Goal: Transaction & Acquisition: Book appointment/travel/reservation

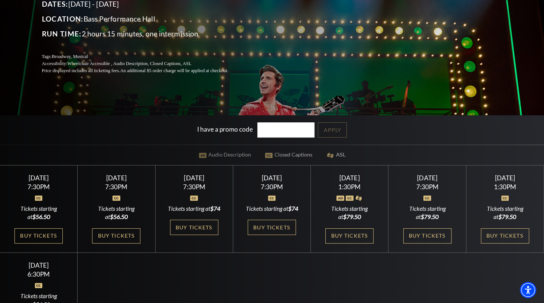
scroll to position [164, 0]
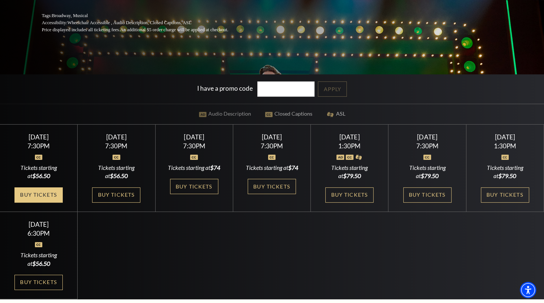
click at [45, 194] on link "Buy Tickets" at bounding box center [38, 194] width 48 height 15
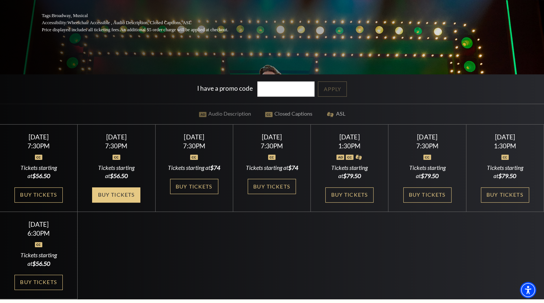
click at [127, 199] on link "Buy Tickets" at bounding box center [116, 194] width 48 height 15
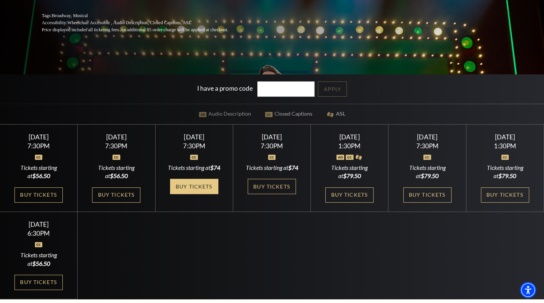
click at [214, 194] on link "Buy Tickets" at bounding box center [194, 186] width 48 height 15
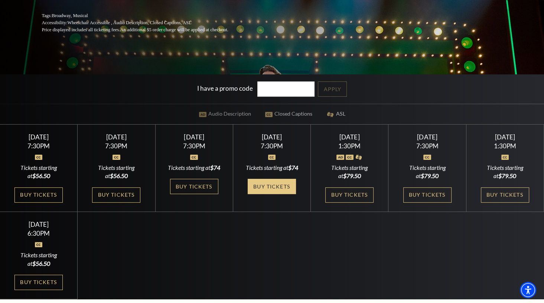
click at [292, 187] on link "Buy Tickets" at bounding box center [272, 186] width 48 height 15
click at [354, 200] on link "Buy Tickets" at bounding box center [350, 194] width 48 height 15
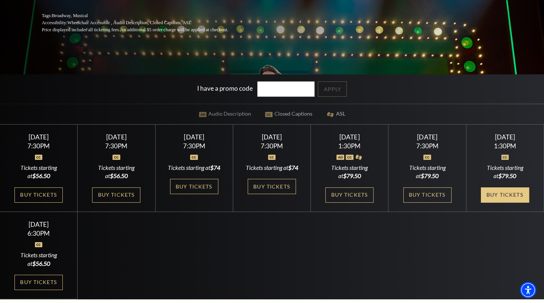
click at [491, 194] on link "Buy Tickets" at bounding box center [505, 194] width 48 height 15
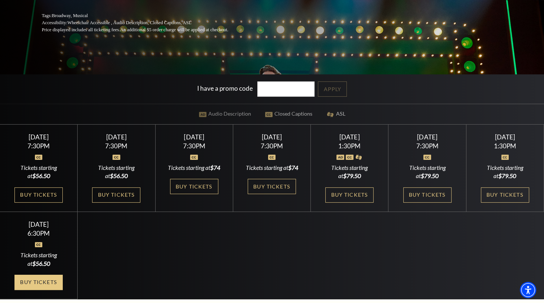
click at [58, 289] on link "Buy Tickets" at bounding box center [38, 282] width 48 height 15
click at [56, 290] on link "Buy Tickets" at bounding box center [38, 282] width 48 height 15
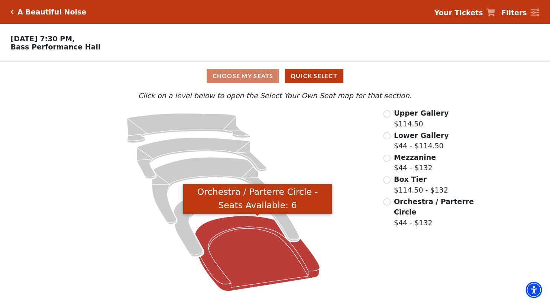
click at [245, 245] on icon "Orchestra / Parterre Circle - Seats Available: 6" at bounding box center [257, 253] width 125 height 75
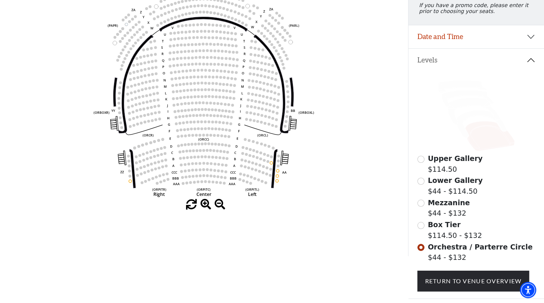
scroll to position [116, 0]
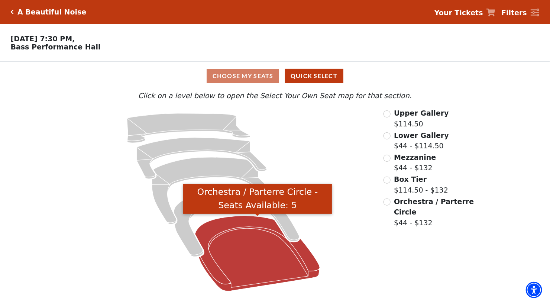
click at [264, 253] on icon "Orchestra / Parterre Circle - Seats Available: 5" at bounding box center [257, 253] width 125 height 75
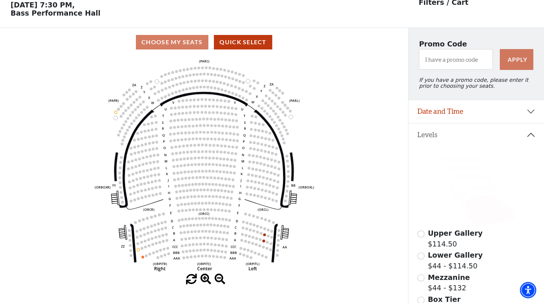
scroll to position [34, 0]
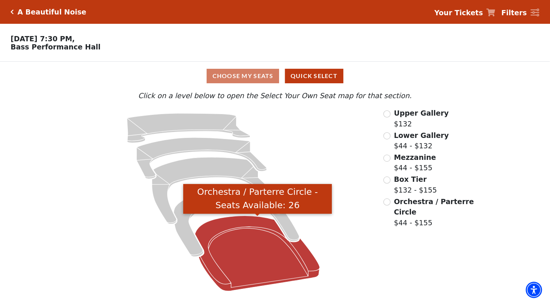
click at [272, 258] on icon "Orchestra / Parterre Circle - Seats Available: 26" at bounding box center [257, 253] width 125 height 75
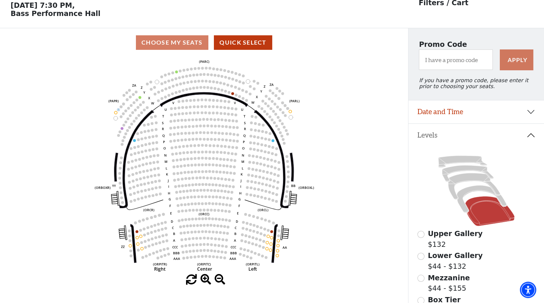
scroll to position [34, 0]
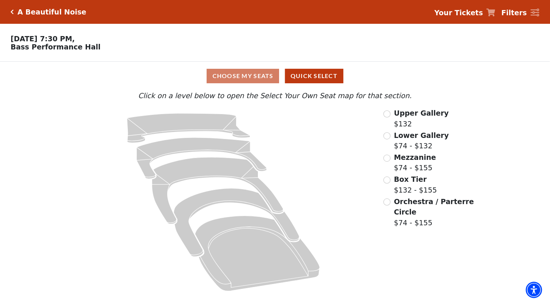
click at [284, 257] on icon "Orchestra / Parterre Circle - Seats Available: 63" at bounding box center [257, 253] width 125 height 75
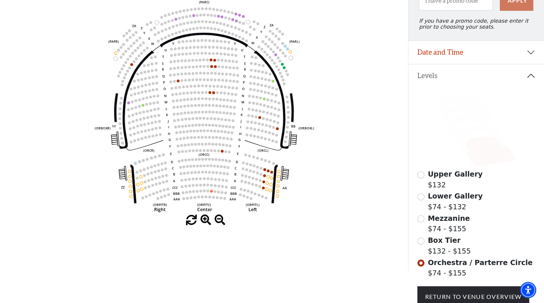
scroll to position [116, 0]
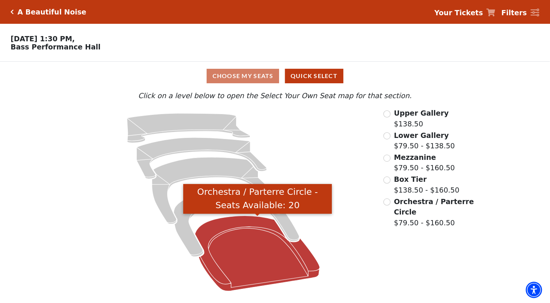
click at [243, 241] on icon "Orchestra / Parterre Circle - Seats Available: 20" at bounding box center [257, 253] width 125 height 75
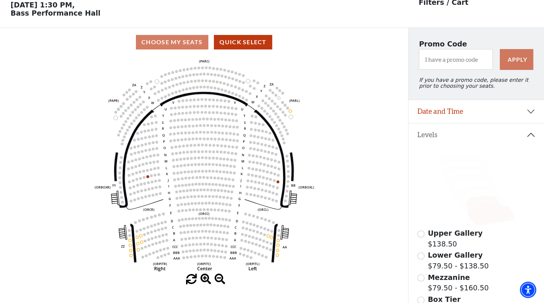
scroll to position [34, 0]
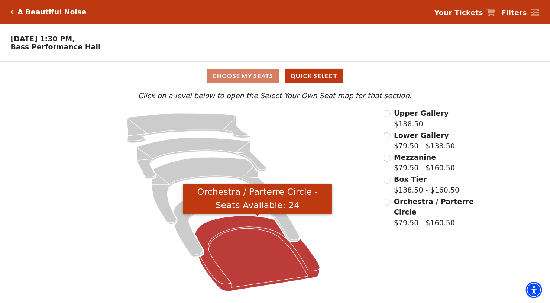
click at [249, 248] on icon "Orchestra / Parterre Circle - Seats Available: 24" at bounding box center [257, 253] width 125 height 75
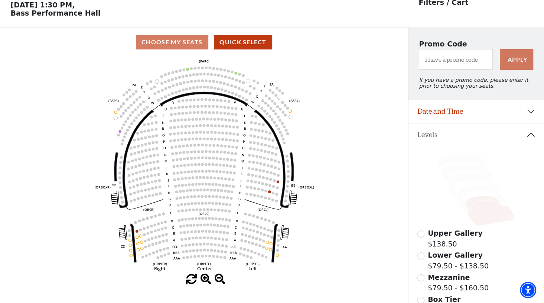
scroll to position [34, 0]
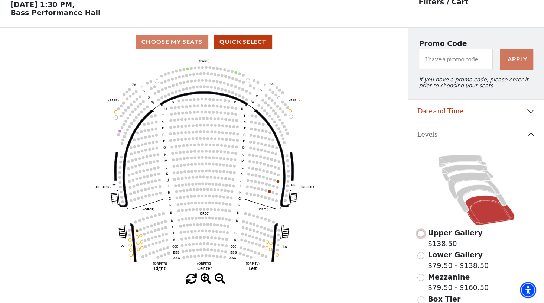
click at [420, 235] on input "Upper Gallery$138.50\a" at bounding box center [421, 233] width 7 height 7
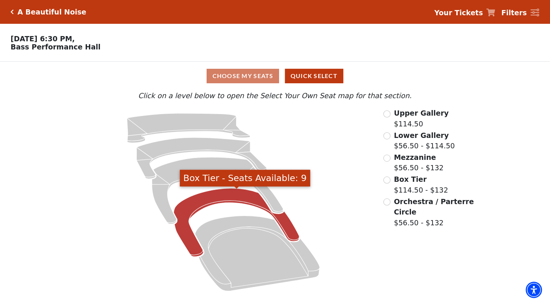
click at [198, 202] on icon "Box Tier - Seats Available: 9" at bounding box center [237, 222] width 126 height 68
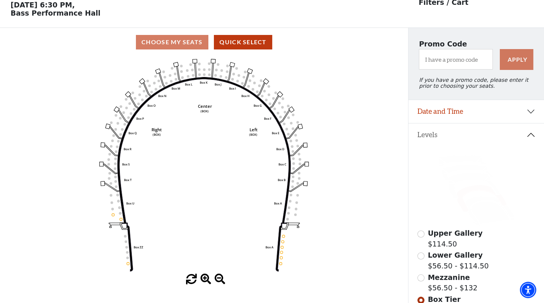
scroll to position [34, 0]
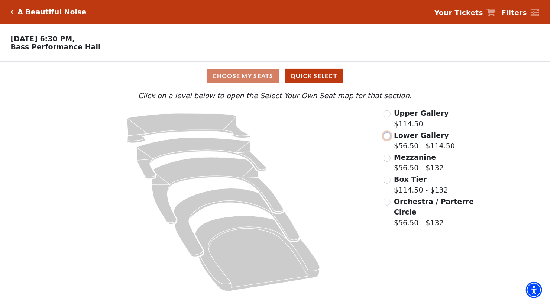
click at [386, 137] on input "Lower Gallery$56.50 - $114.50\a" at bounding box center [387, 135] width 7 height 7
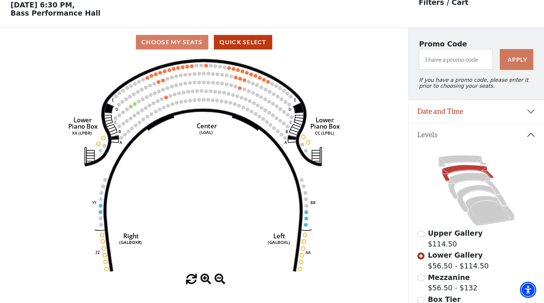
scroll to position [34, 0]
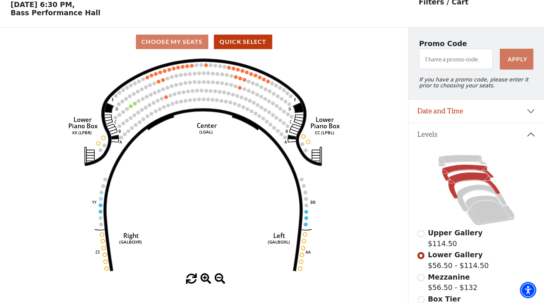
click at [452, 192] on icon at bounding box center [474, 185] width 52 height 26
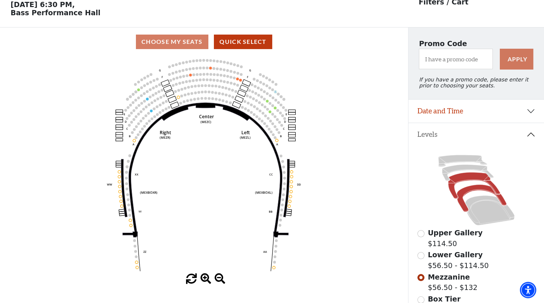
click at [462, 204] on icon at bounding box center [482, 198] width 50 height 27
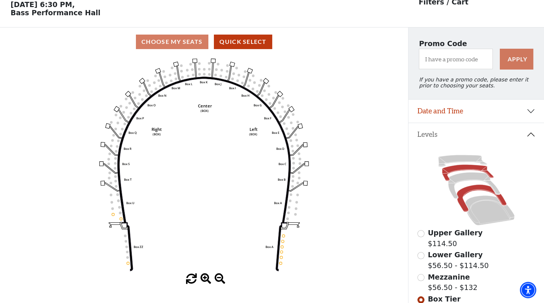
click at [446, 177] on icon at bounding box center [467, 173] width 51 height 16
